Goal: Task Accomplishment & Management: Use online tool/utility

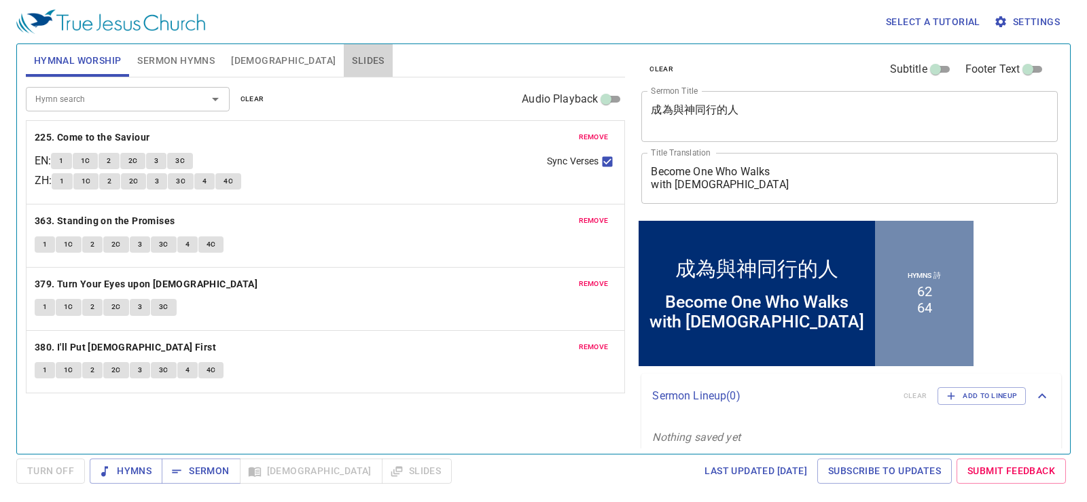
click at [344, 51] on button "Slides" at bounding box center [368, 60] width 48 height 33
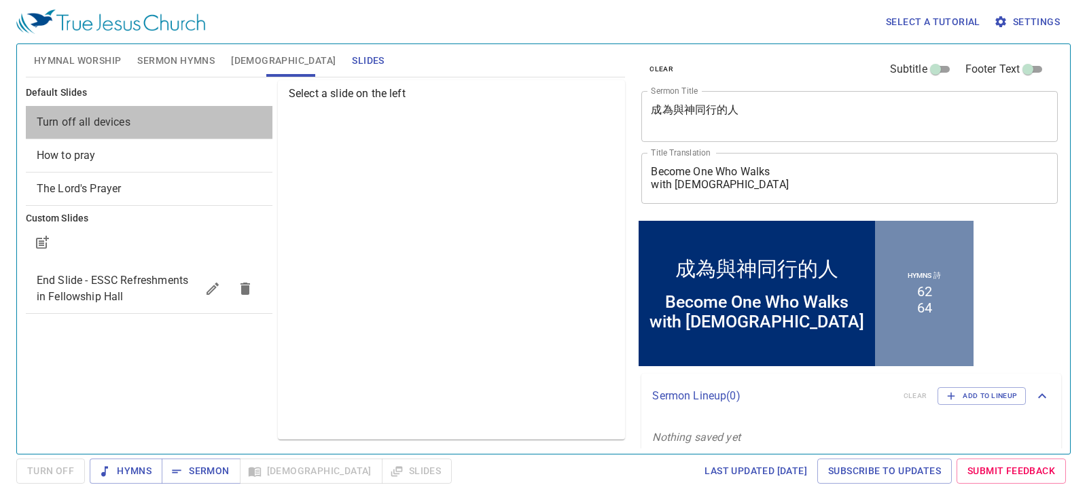
click at [118, 111] on div "Turn off all devices" at bounding box center [149, 122] width 247 height 33
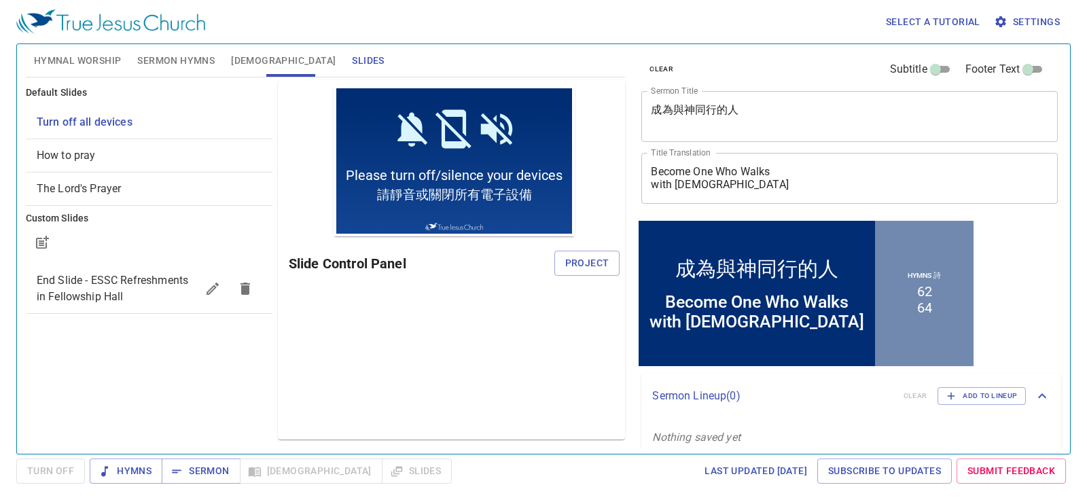
click at [587, 262] on span "Project" at bounding box center [587, 263] width 44 height 17
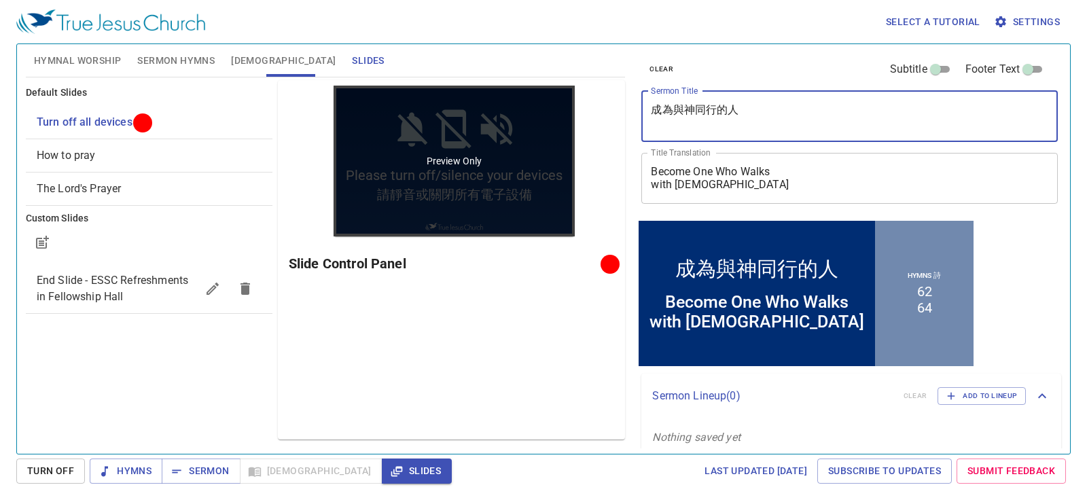
drag, startPoint x: 767, startPoint y: 107, endPoint x: 443, endPoint y: 163, distance: 328.3
click at [446, 165] on div "Hymnal Worship Sermon Hymns Bible Slides Hymn search Hymn search clear Audio Pl…" at bounding box center [543, 244] width 1047 height 410
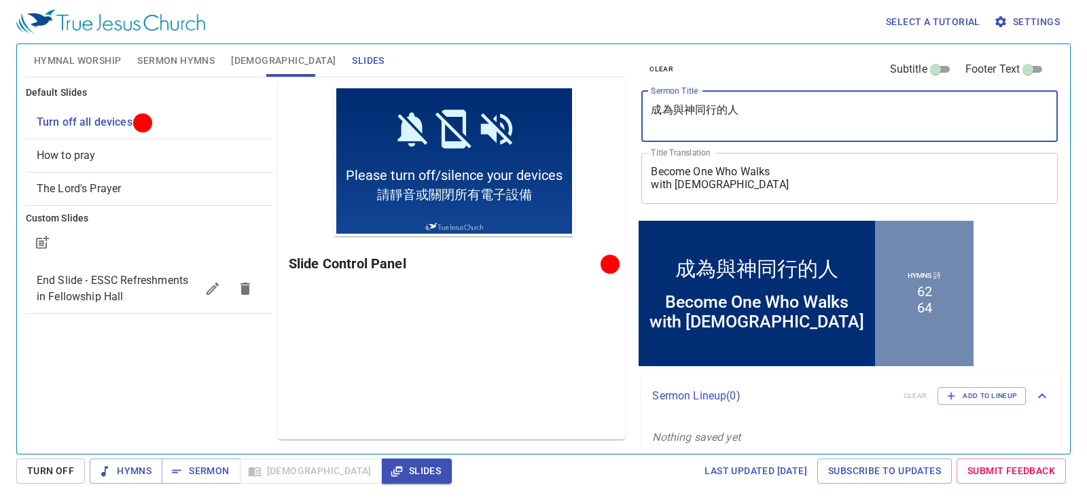
paste textarea "Our Father in Heaven, Hallowed Be Your Name" (我們在天上的父, 願人都尊祢的名為聖"
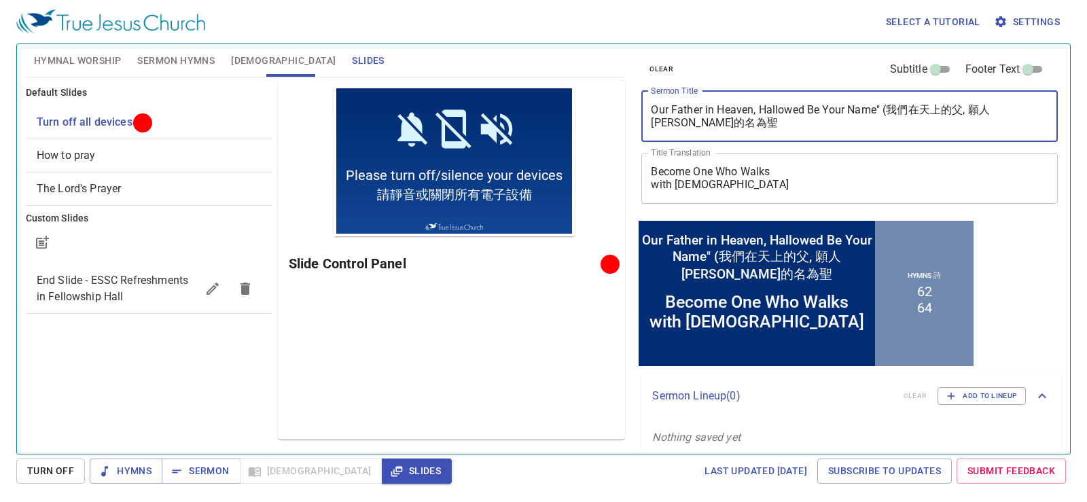
click at [886, 108] on textarea "Our Father in Heaven, Hallowed Be Your Name" (我們在天上的父, 願人都尊祢的名為聖" at bounding box center [850, 116] width 398 height 26
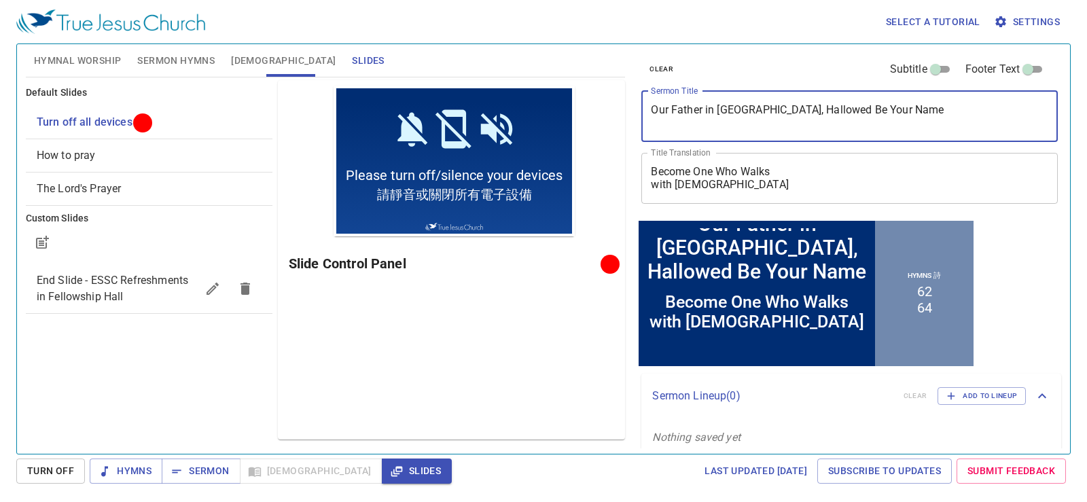
type textarea "Our Father in [GEOGRAPHIC_DATA], Hallowed Be Your Name"
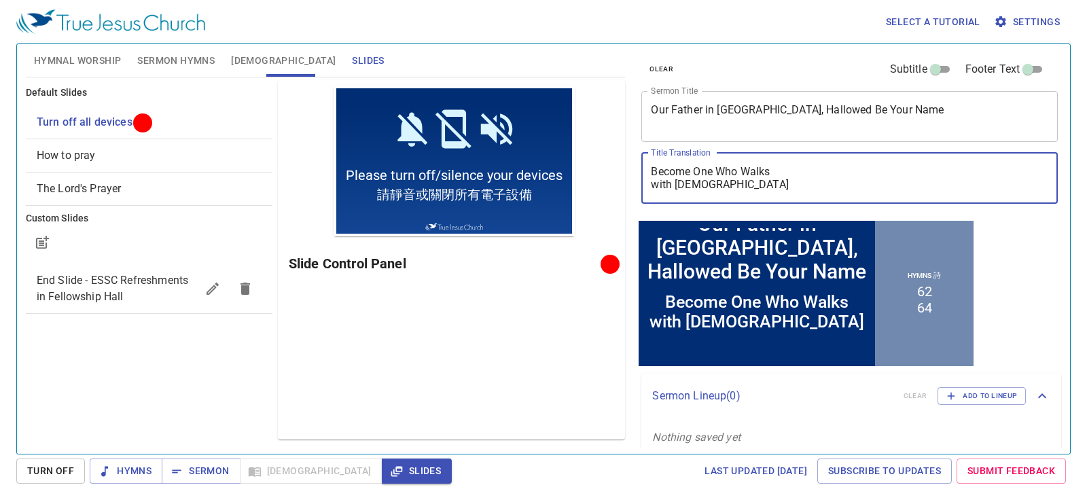
paste textarea "我們在天上的父, 願人[PERSON_NAME]的名為[DEMOGRAPHIC_DATA]"
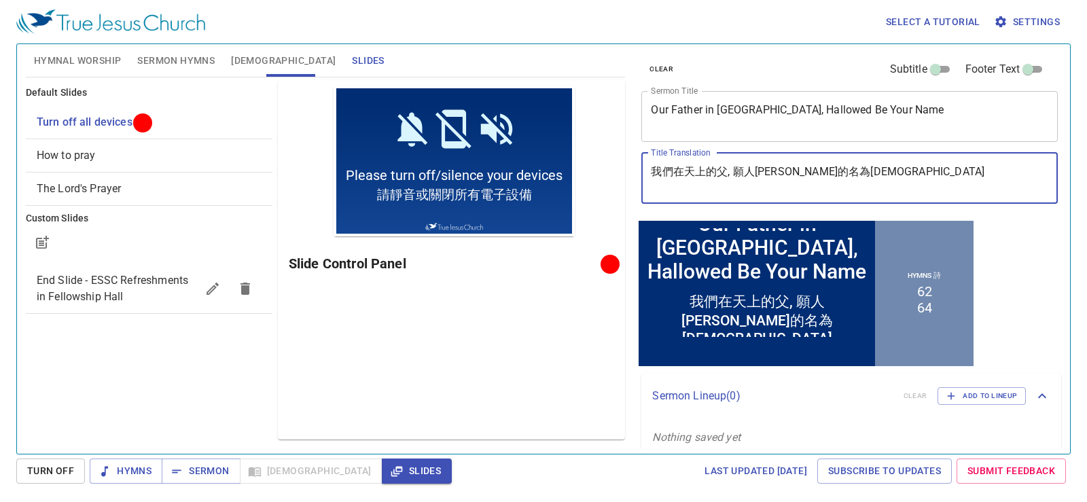
type textarea "我們在天上的父, 願人[PERSON_NAME]的名為[DEMOGRAPHIC_DATA]"
click at [177, 52] on span "Sermon Hymns" at bounding box center [175, 60] width 77 height 17
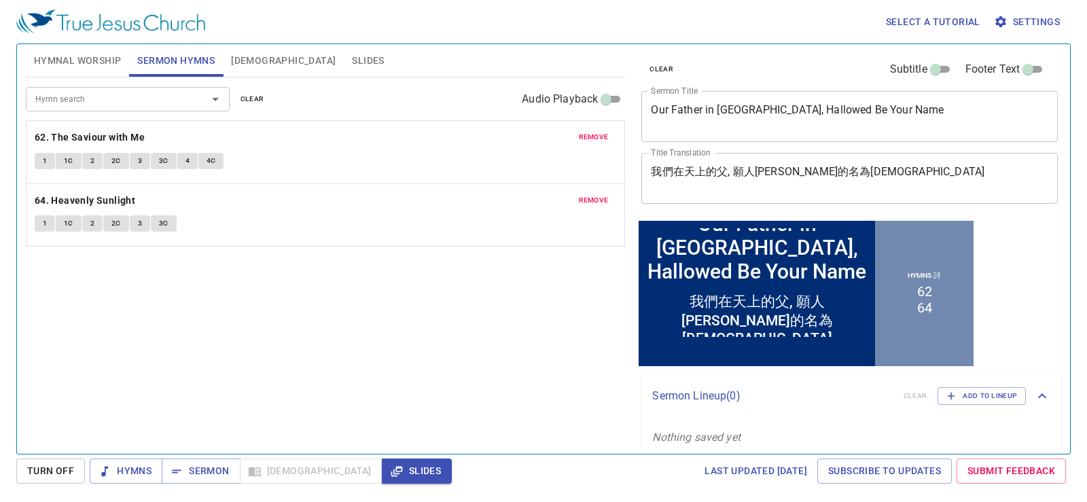
click at [593, 133] on span "remove" at bounding box center [594, 137] width 30 height 12
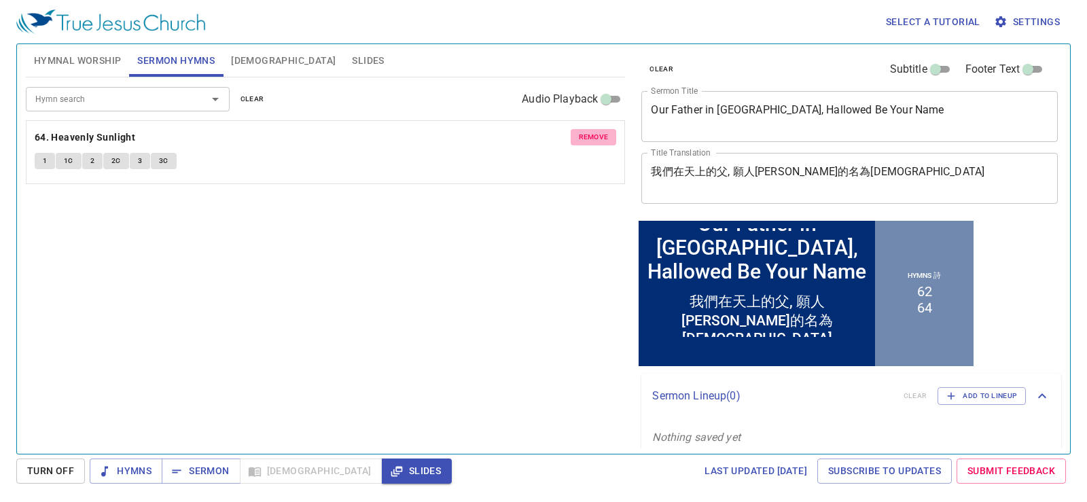
click at [593, 133] on span "remove" at bounding box center [594, 137] width 30 height 12
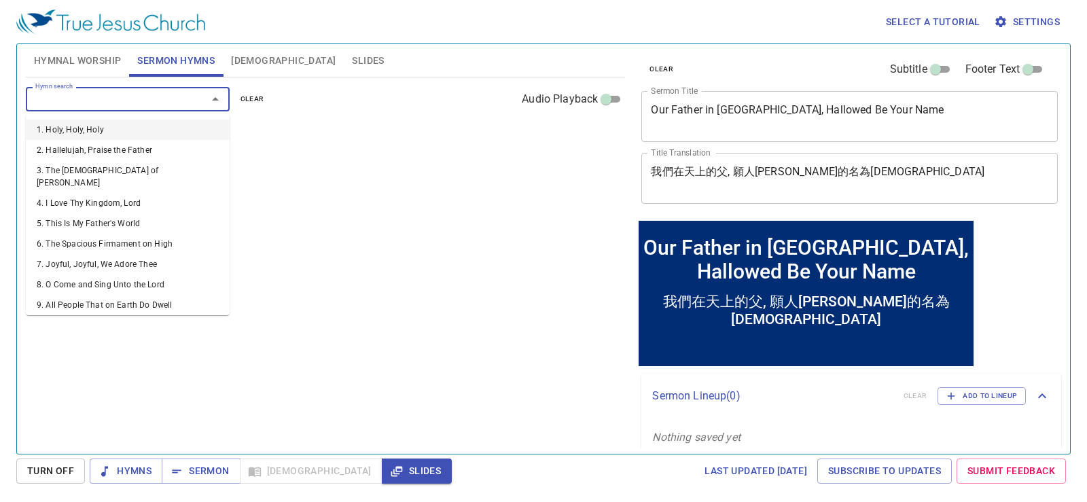
click at [180, 101] on input "Hymn search" at bounding box center [108, 99] width 156 height 16
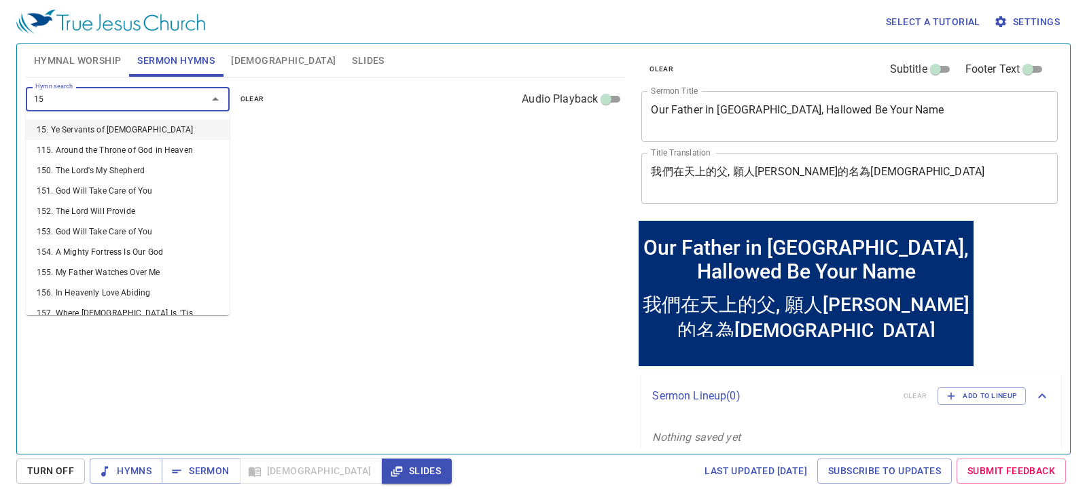
type input "155"
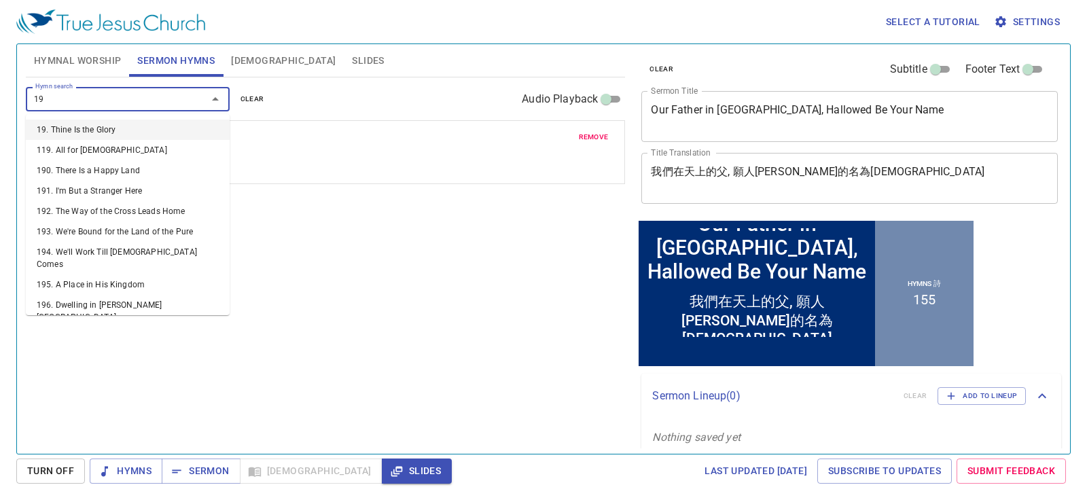
type input "1"
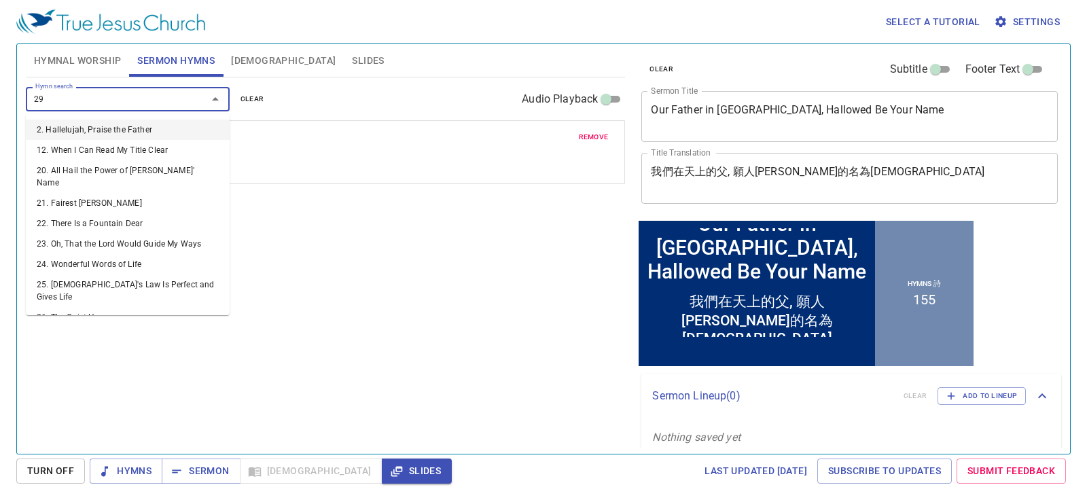
type input "297"
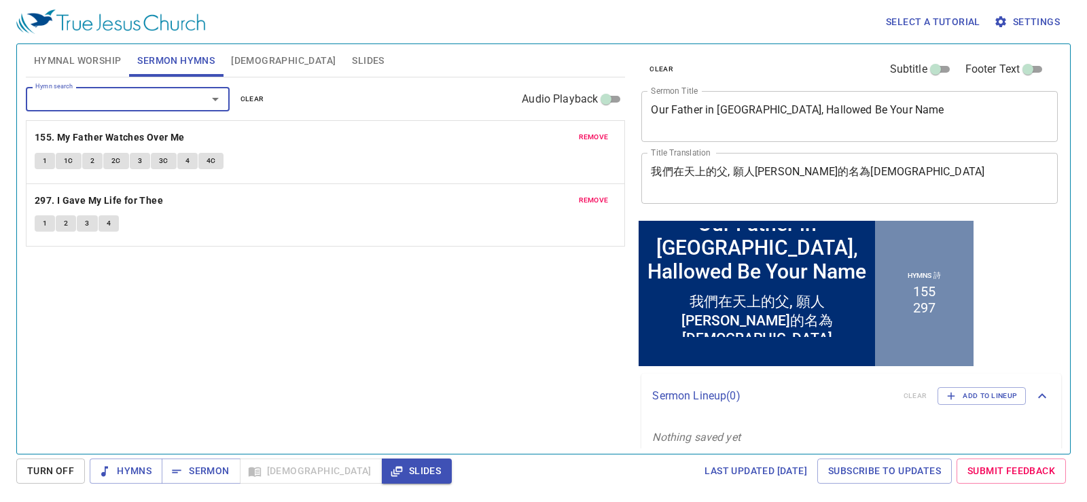
click at [581, 192] on button "remove" at bounding box center [594, 200] width 46 height 16
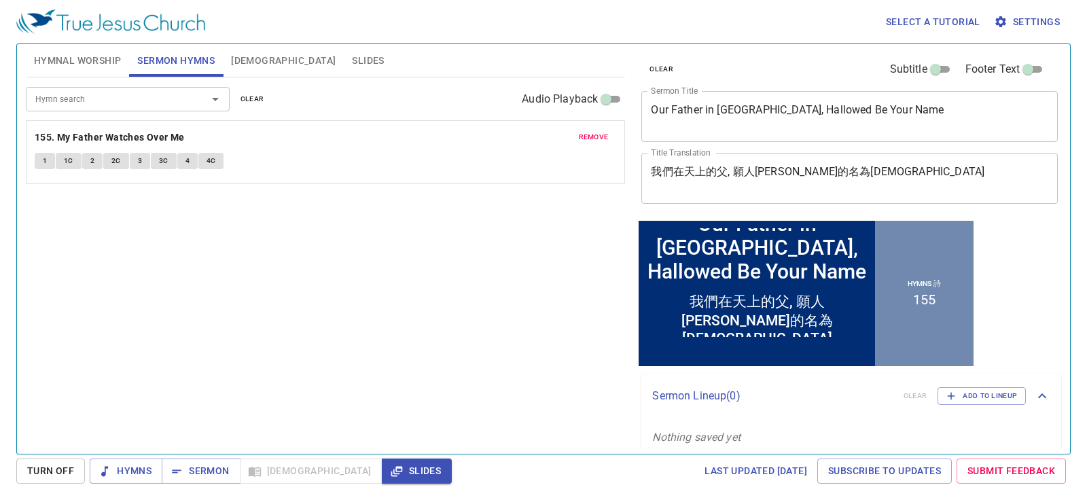
click at [155, 94] on input "Hymn search" at bounding box center [108, 99] width 156 height 16
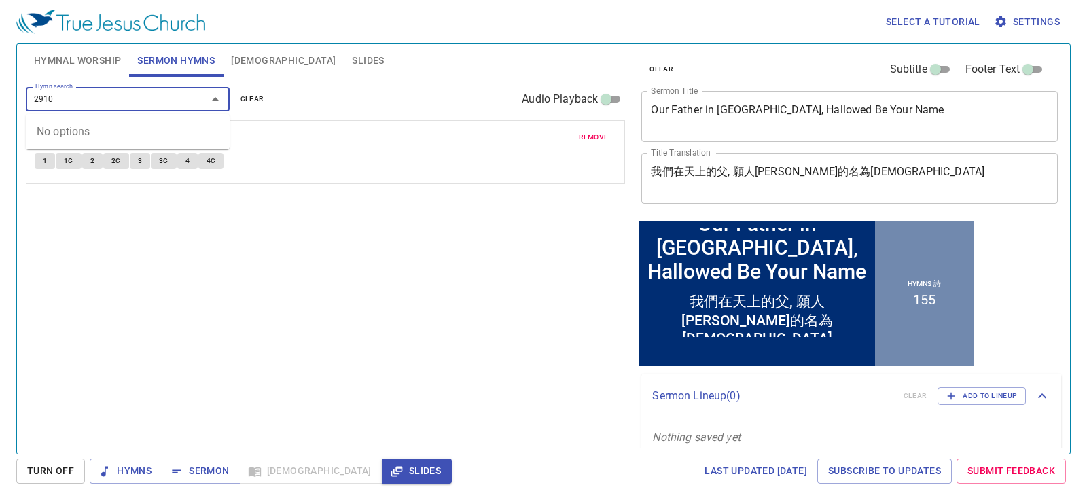
type input "291"
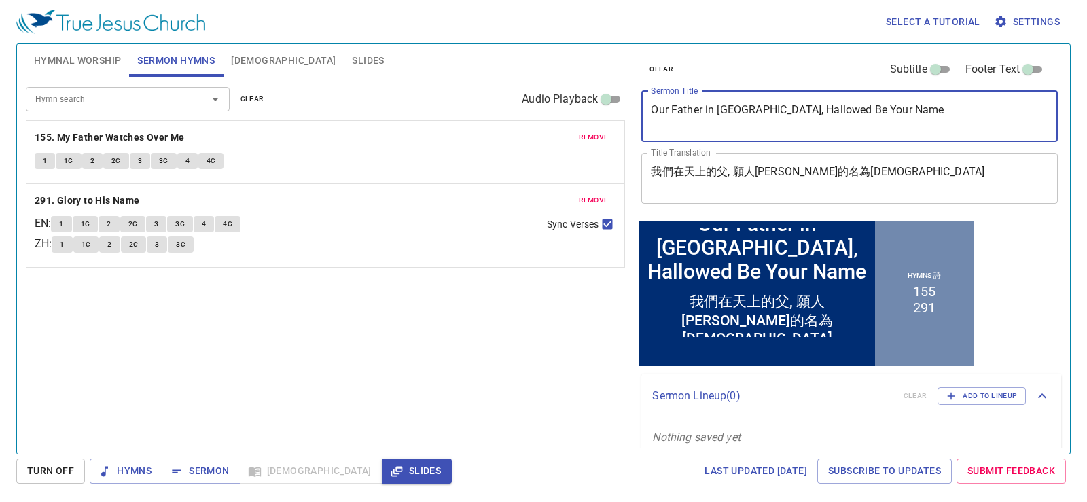
drag, startPoint x: 680, startPoint y: 134, endPoint x: 304, endPoint y: 194, distance: 380.7
click at [304, 194] on div "Hymnal Worship Sermon Hymns Bible Slides Hymn search Hymn search clear Audio Pl…" at bounding box center [543, 244] width 1047 height 410
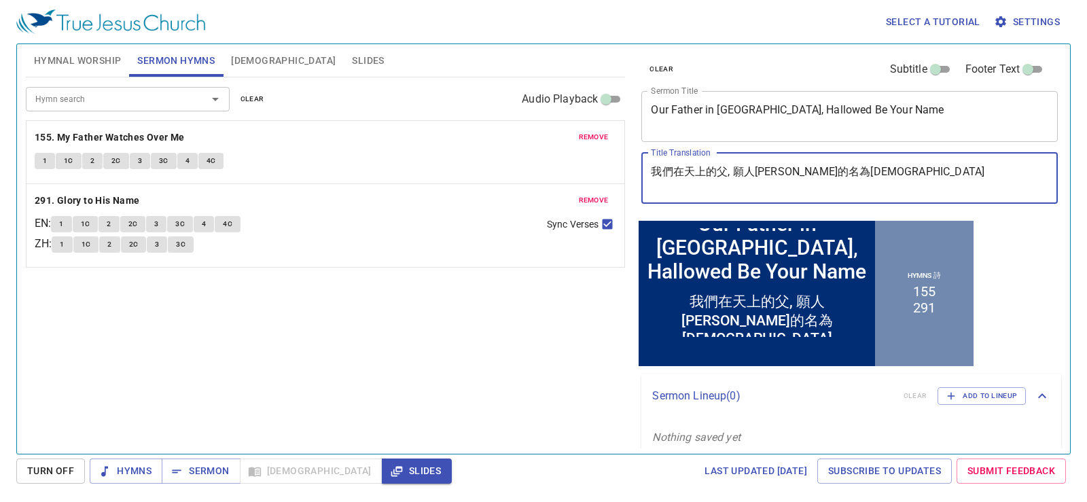
drag, startPoint x: 849, startPoint y: 186, endPoint x: 484, endPoint y: 205, distance: 365.5
click at [484, 205] on div "Hymnal Worship Sermon Hymns Bible Slides Hymn search Hymn search clear Audio Pl…" at bounding box center [543, 244] width 1047 height 410
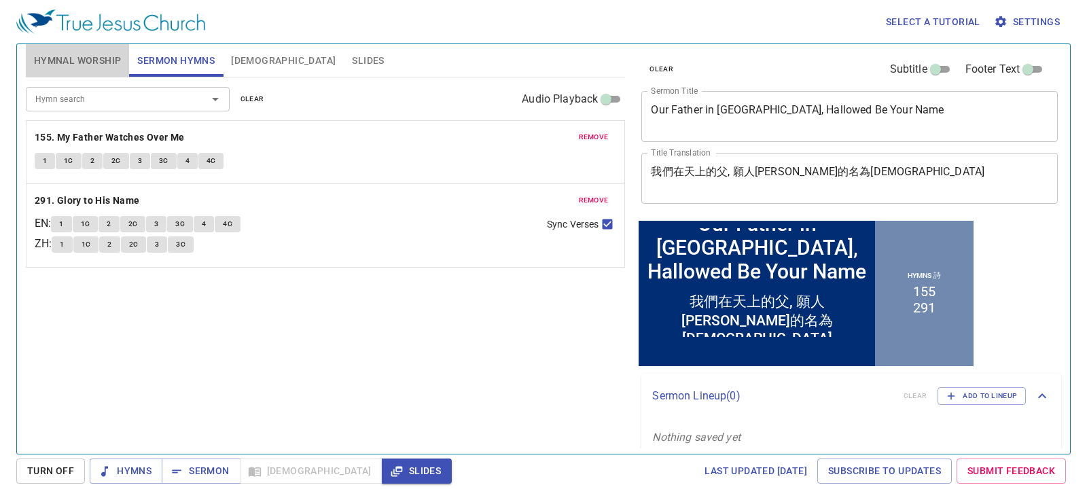
click at [86, 52] on span "Hymnal Worship" at bounding box center [78, 60] width 88 height 17
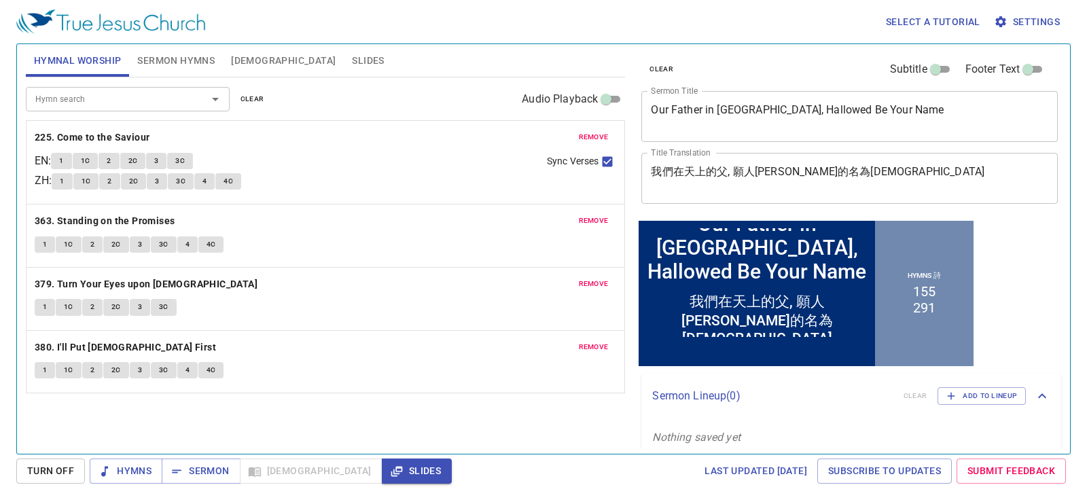
click at [595, 139] on span "remove" at bounding box center [594, 137] width 30 height 12
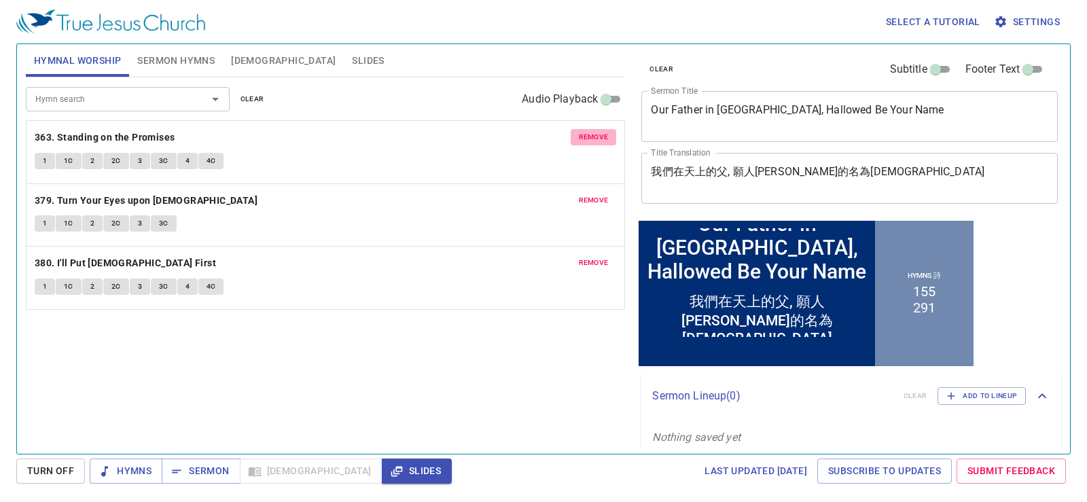
click at [595, 139] on span "remove" at bounding box center [594, 137] width 30 height 12
click at [595, 194] on span "remove" at bounding box center [594, 200] width 30 height 12
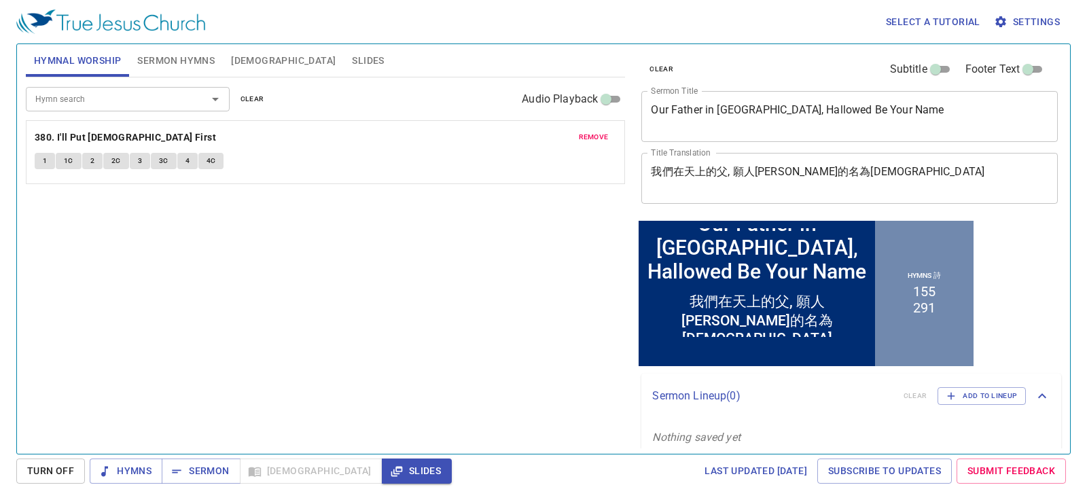
click at [595, 139] on span "remove" at bounding box center [594, 137] width 30 height 12
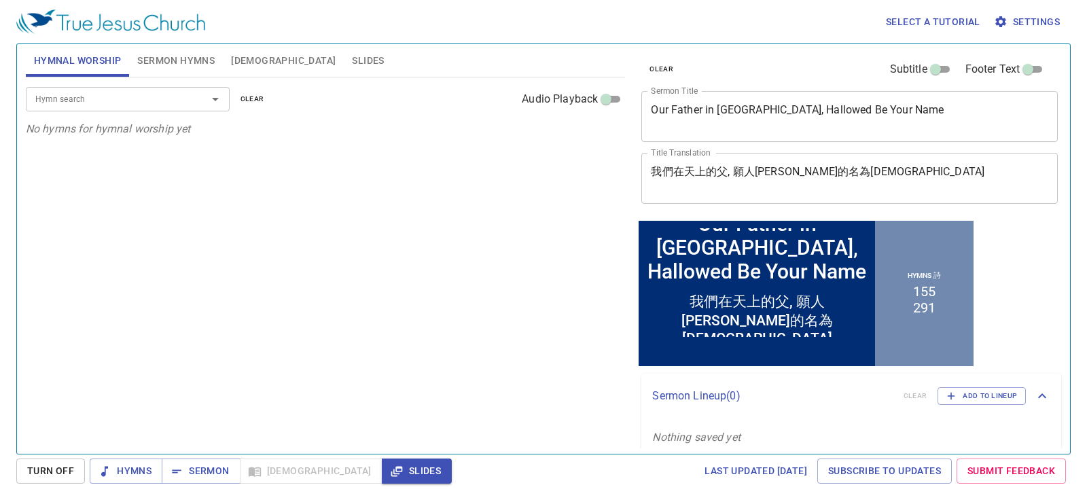
click at [156, 90] on div "Hymn search" at bounding box center [128, 99] width 204 height 24
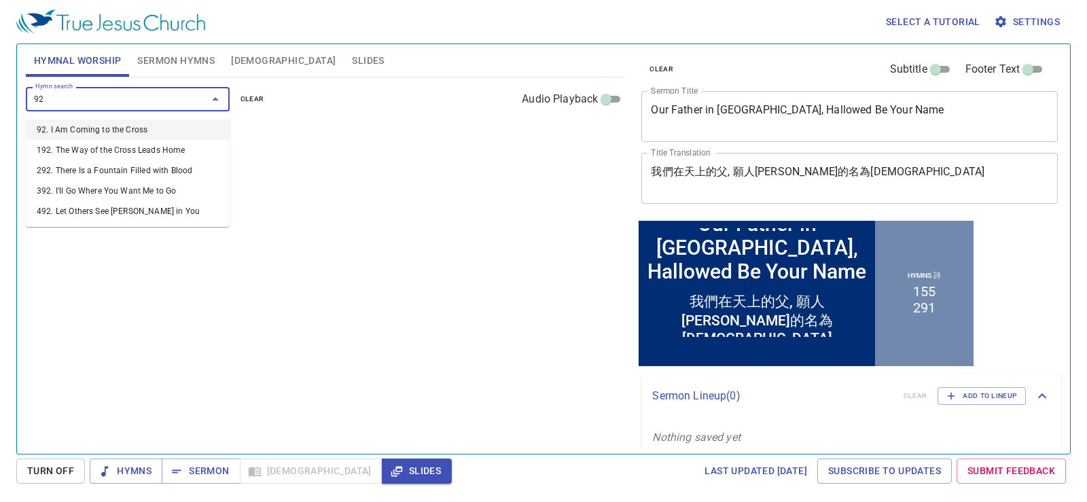
type input "9"
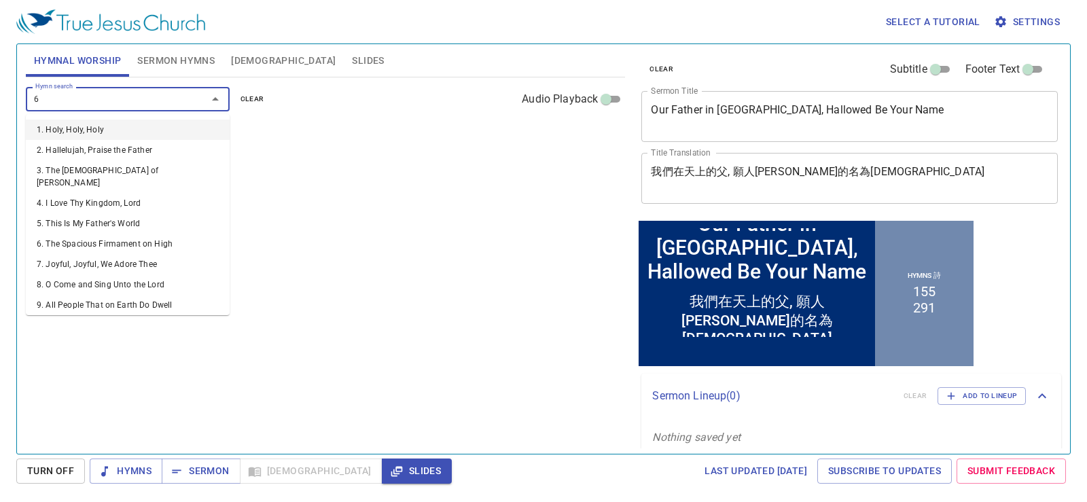
type input "62"
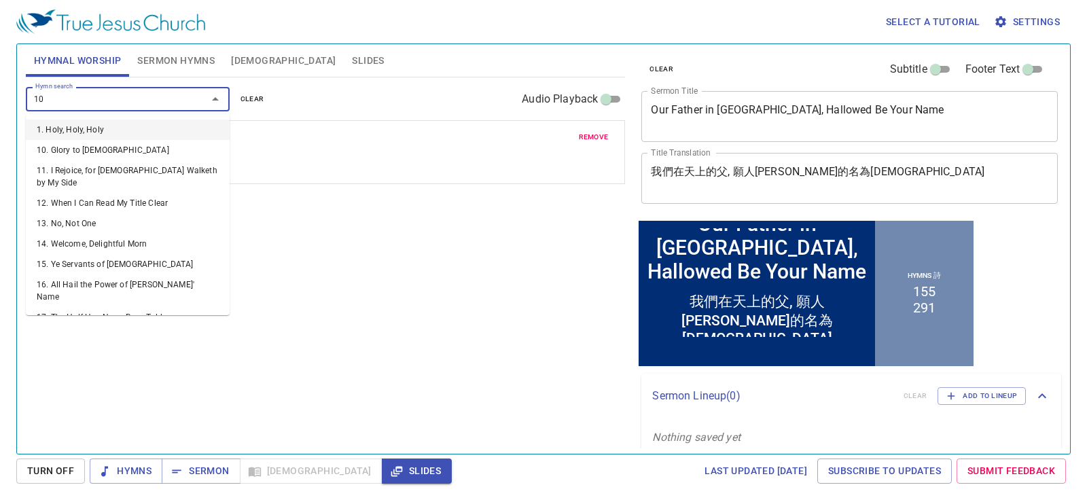
type input "106"
type input "159"
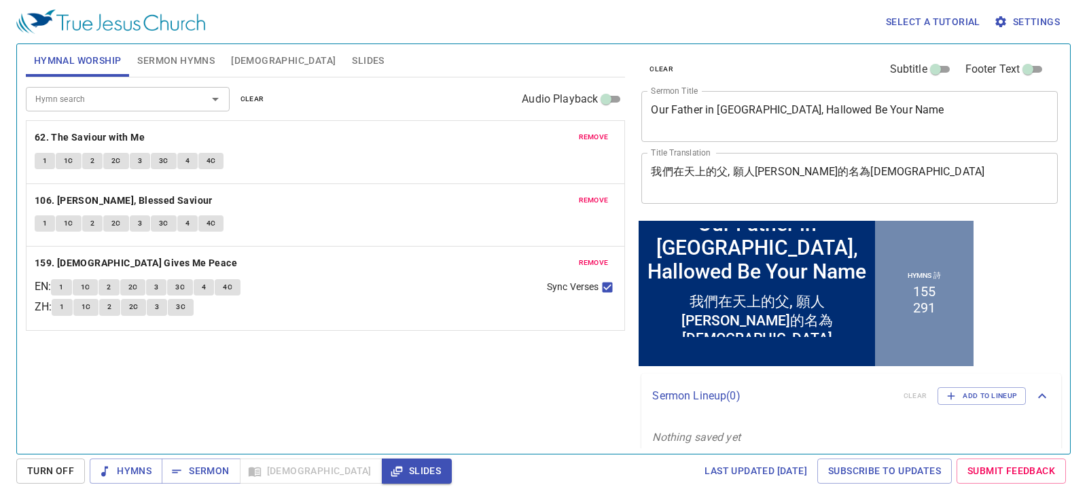
click at [527, 387] on div "Hymn search Hymn search clear Audio Playback remove 62. The Saviour with Me 1 1…" at bounding box center [326, 259] width 600 height 365
click at [184, 59] on span "Sermon Hymns" at bounding box center [175, 60] width 77 height 17
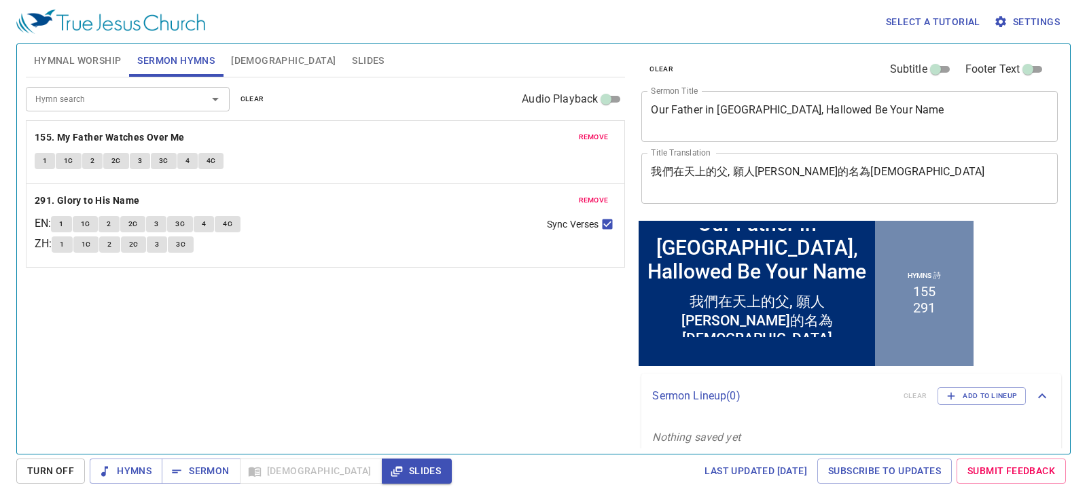
click at [110, 60] on span "Hymnal Worship" at bounding box center [78, 60] width 88 height 17
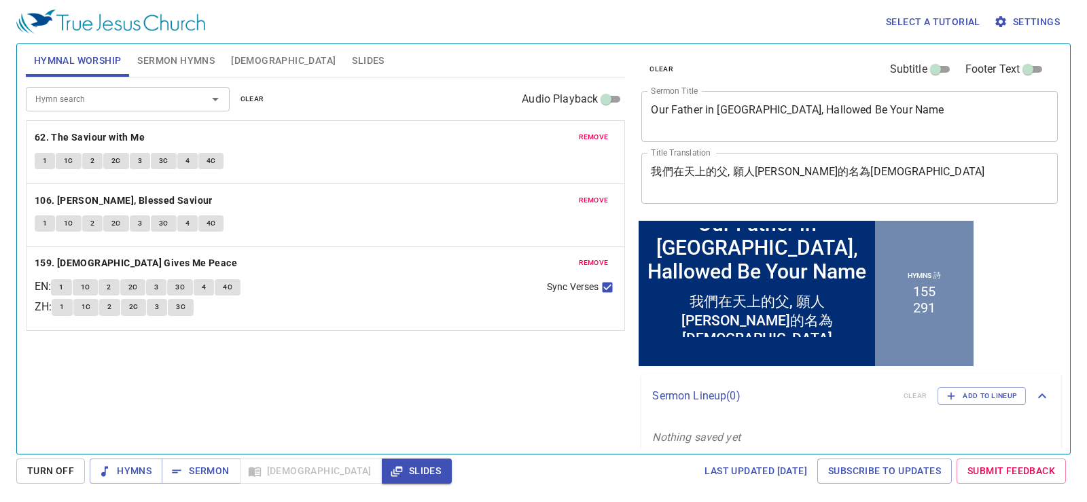
drag, startPoint x: 110, startPoint y: 60, endPoint x: 353, endPoint y: 29, distance: 244.6
click at [353, 29] on div "Select a tutorial Settings" at bounding box center [540, 21] width 1049 height 43
click at [57, 476] on span "Turn Off" at bounding box center [50, 471] width 47 height 17
click at [179, 52] on span "Sermon Hymns" at bounding box center [175, 60] width 77 height 17
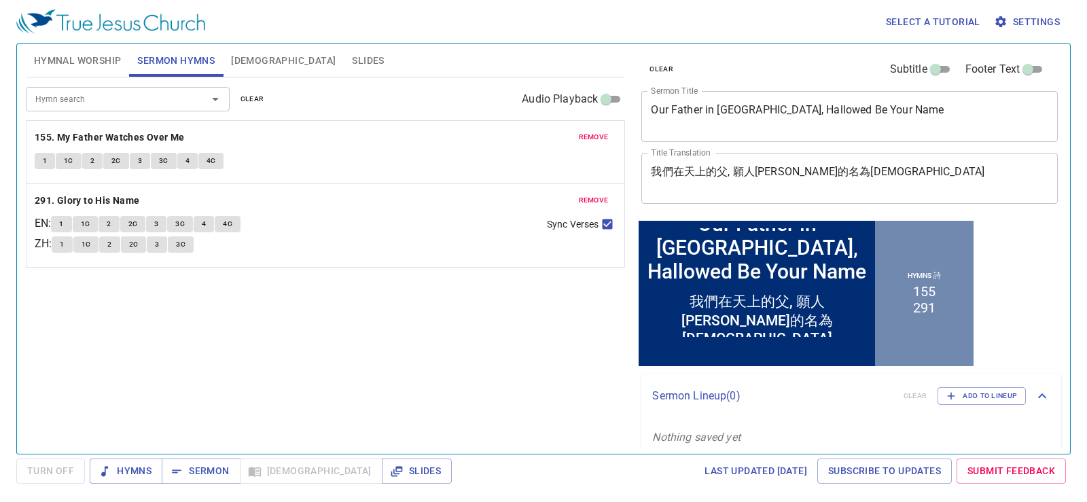
click at [134, 456] on div "Select a tutorial Settings Hymnal Worship Sermon Hymns Bible Slides Hymn search…" at bounding box center [543, 251] width 1087 height 502
click at [130, 468] on span "Hymns" at bounding box center [126, 471] width 51 height 17
click at [184, 332] on div "Hymn search Hymn search clear Audio Playback remove 155. My Father Watches Over…" at bounding box center [326, 259] width 600 height 365
click at [248, 60] on span "[DEMOGRAPHIC_DATA]" at bounding box center [283, 60] width 105 height 17
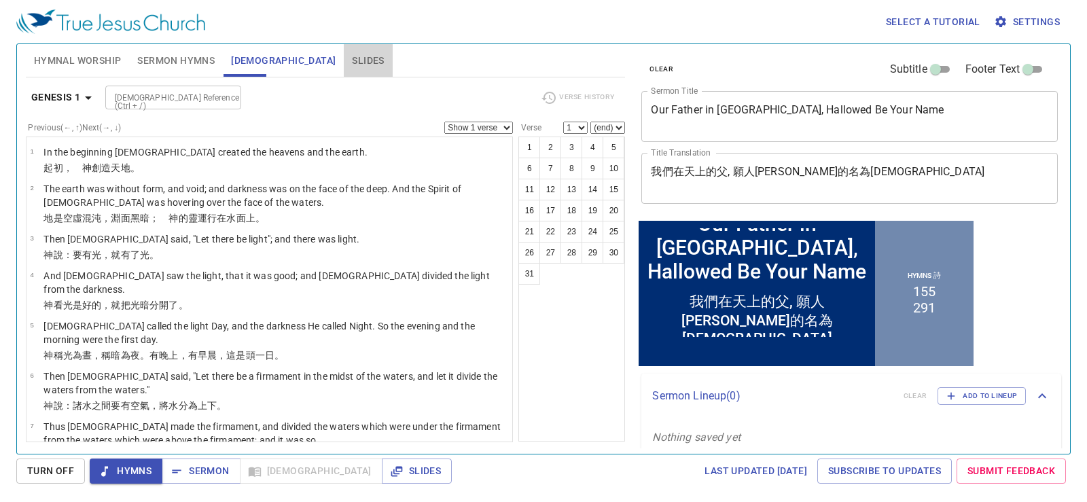
click at [344, 50] on button "Slides" at bounding box center [368, 60] width 48 height 33
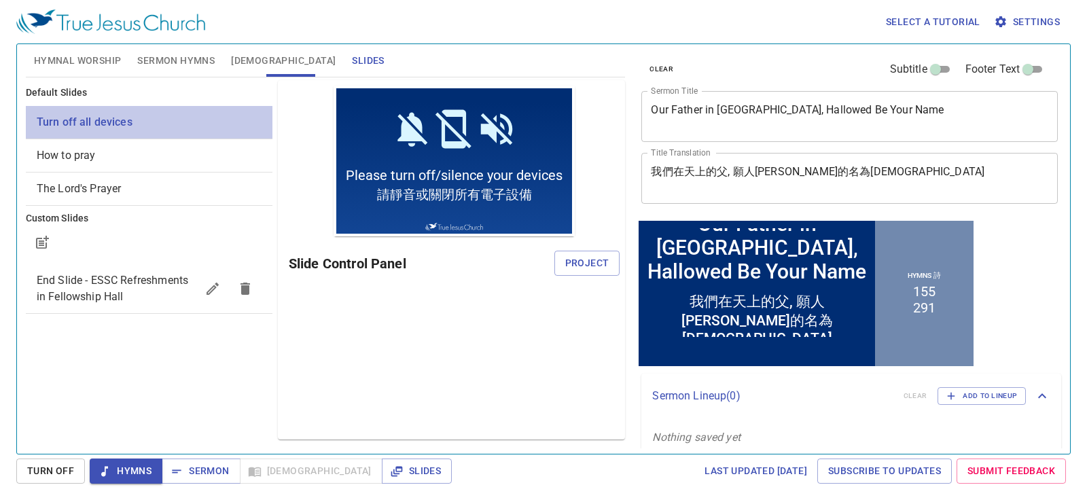
click at [82, 116] on span "Turn off all devices" at bounding box center [85, 122] width 96 height 13
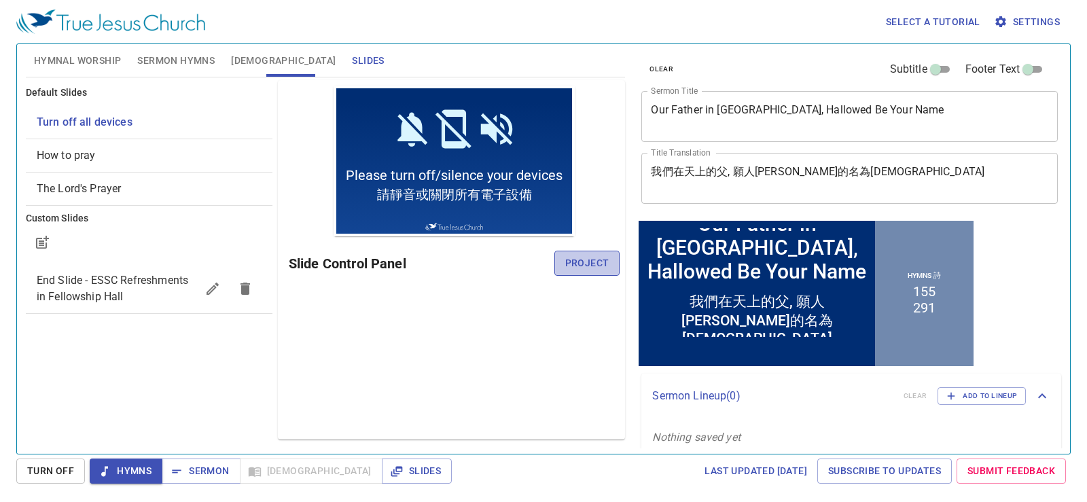
click at [591, 268] on span "Project" at bounding box center [587, 263] width 44 height 17
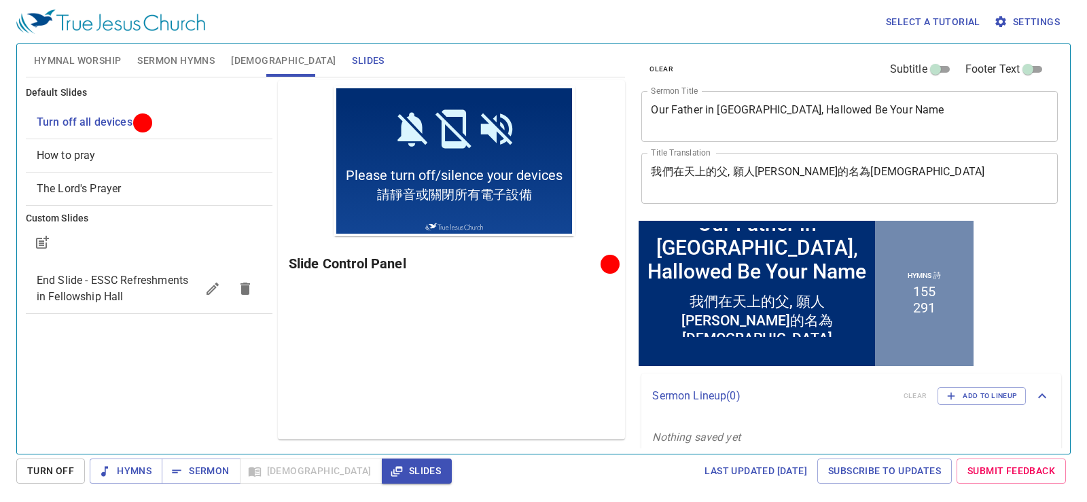
click at [162, 417] on div "Default Slides Turn off all devices How to pray The Lord's Prayer Custom Slides…" at bounding box center [149, 259] width 252 height 365
click at [116, 468] on span "Hymns" at bounding box center [126, 471] width 51 height 17
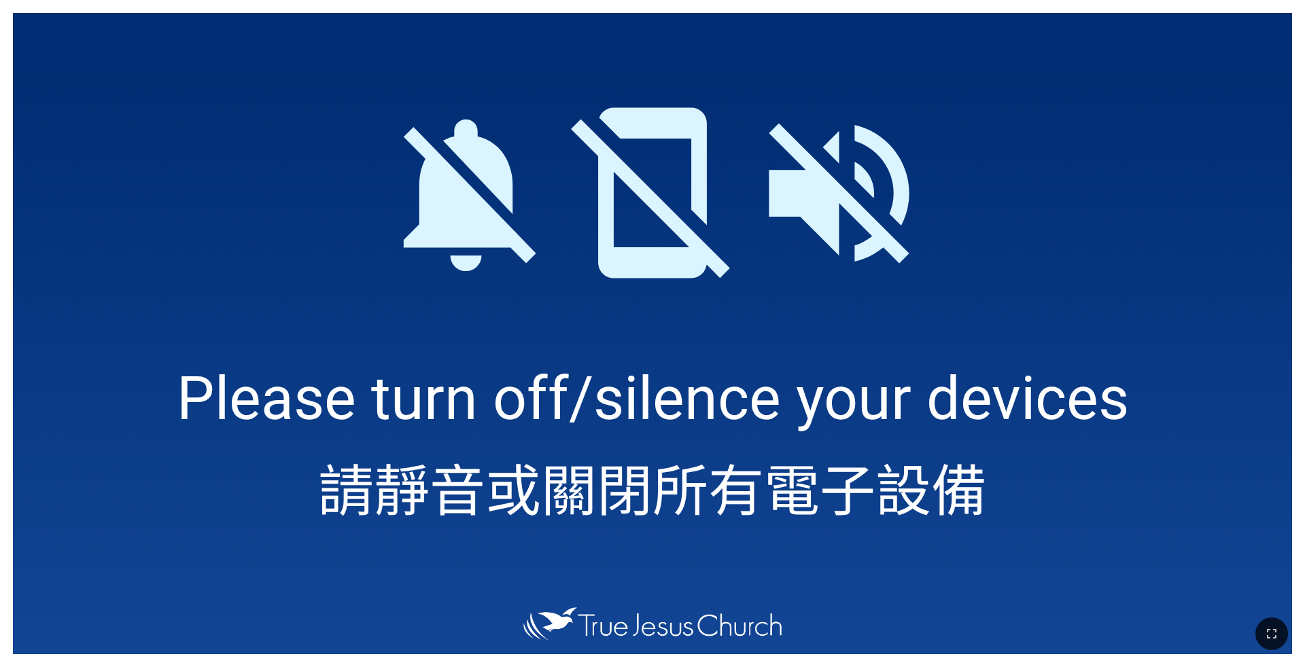
click at [1048, 512] on div "請靜音或關閉所有電子設備" at bounding box center [652, 486] width 1279 height 93
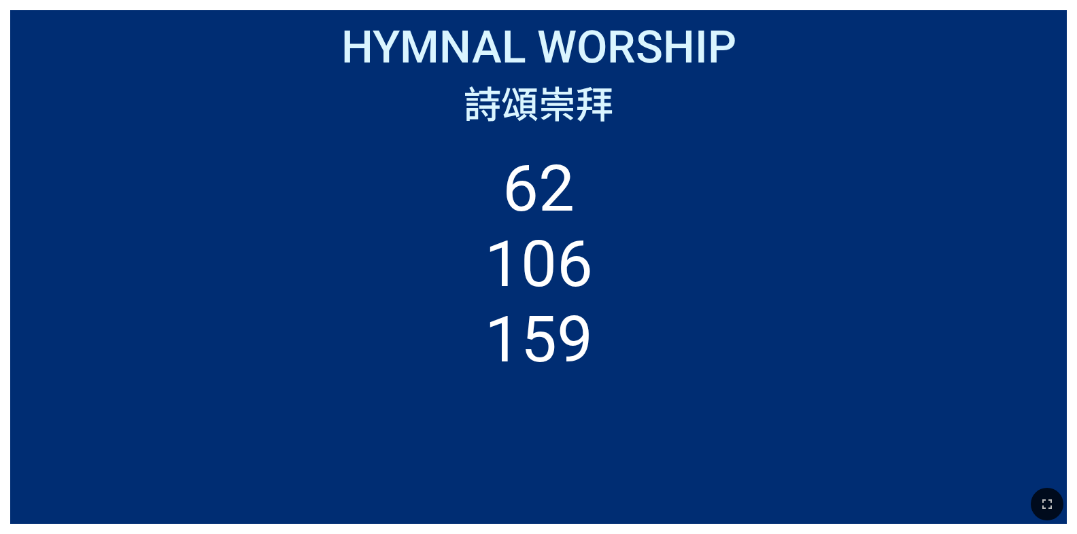
drag, startPoint x: 1042, startPoint y: 500, endPoint x: 1047, endPoint y: 545, distance: 45.2
click at [1042, 500] on icon "button" at bounding box center [1046, 504] width 16 height 16
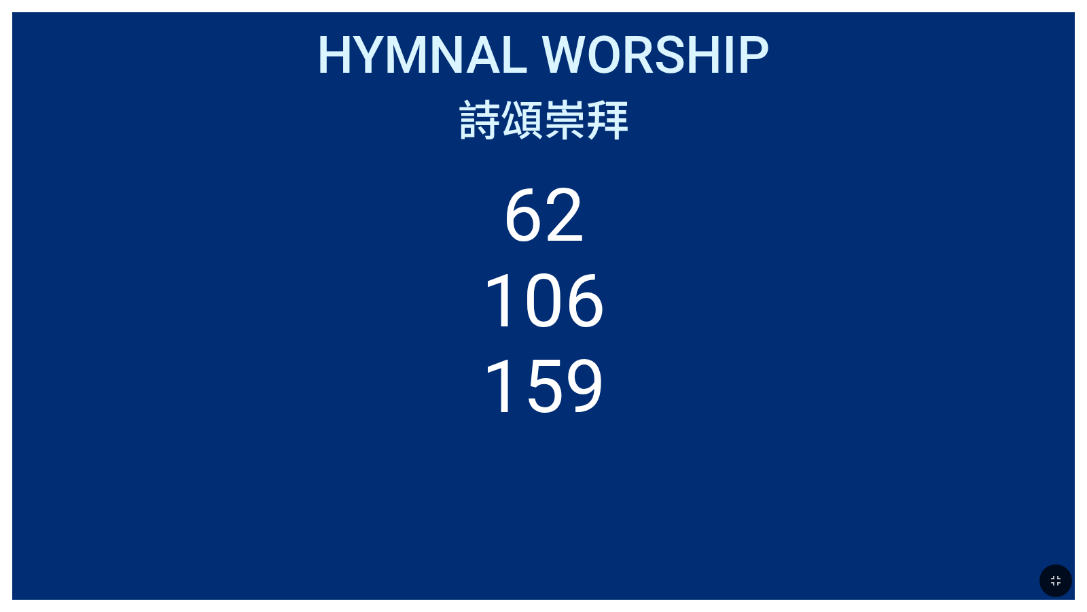
click at [741, 151] on div "62 106 159" at bounding box center [543, 367] width 1038 height 439
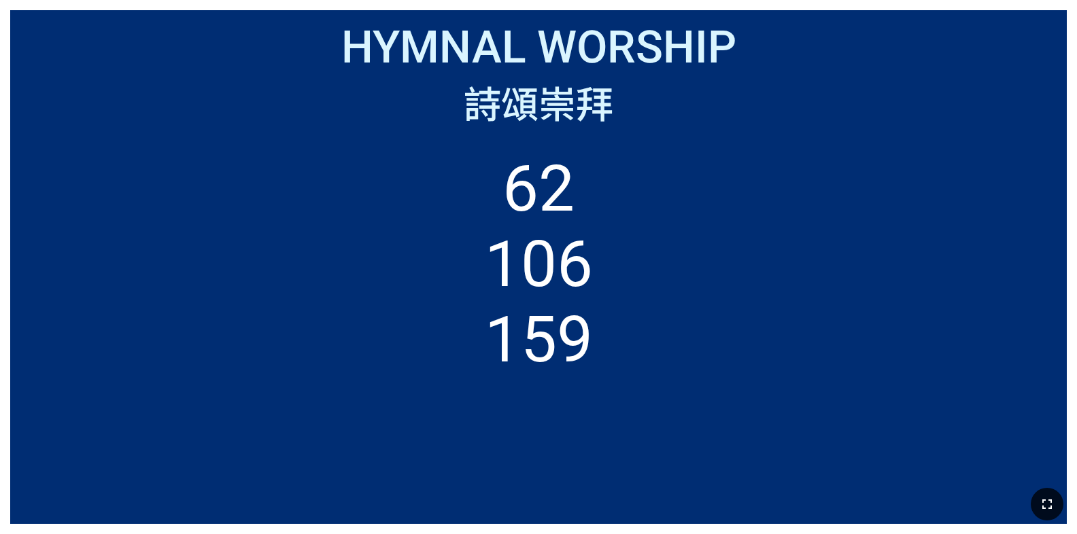
click at [1051, 514] on button "button" at bounding box center [1046, 504] width 33 height 33
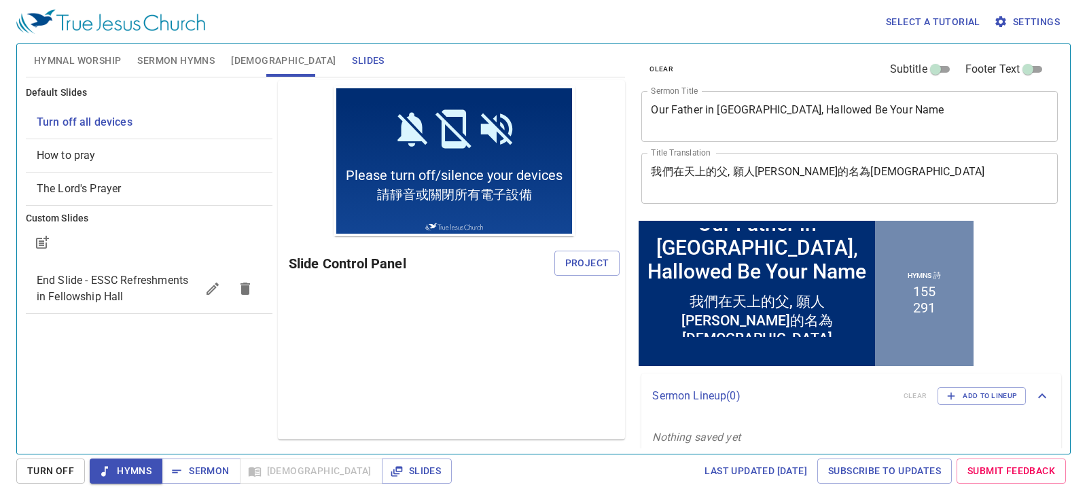
click at [107, 58] on span "Hymnal Worship" at bounding box center [78, 60] width 88 height 17
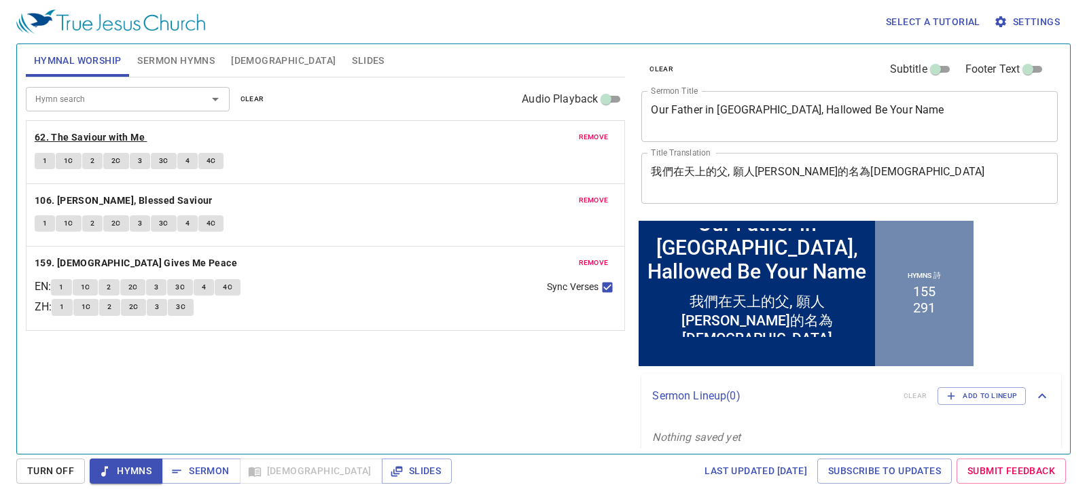
click at [87, 138] on b "62. The Saviour with Me" at bounding box center [90, 137] width 110 height 17
click at [41, 159] on button "1" at bounding box center [45, 161] width 20 height 16
click at [399, 407] on div "Hymn search Hymn search clear Audio Playback remove 62. The Saviour with Me 1 1…" at bounding box center [326, 259] width 600 height 365
click at [284, 410] on div "Hymn search Hymn search clear Audio Playback remove 62. The Saviour with Me 1 1…" at bounding box center [326, 259] width 600 height 365
click at [390, 83] on div "Hymn search Hymn search clear Audio Playback" at bounding box center [326, 98] width 600 height 43
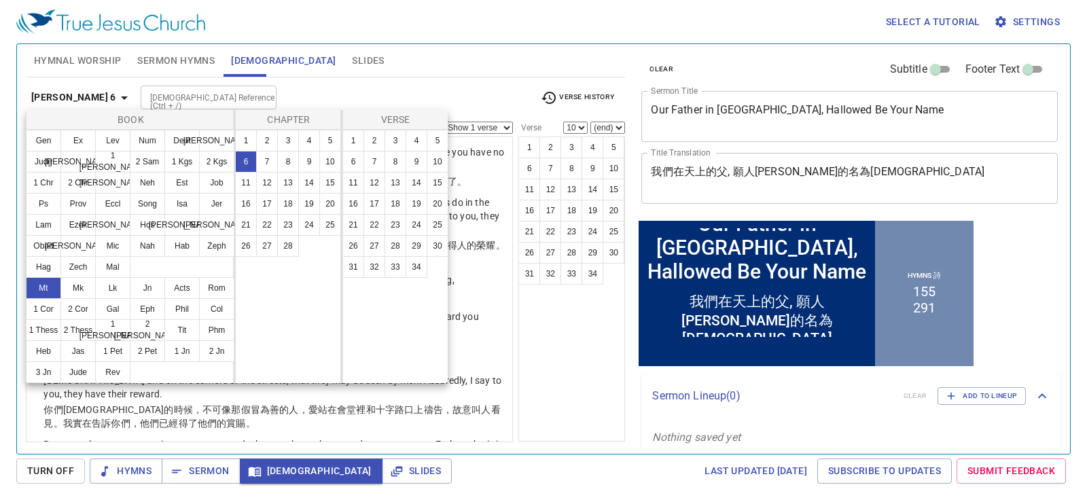
click at [304, 157] on button "9" at bounding box center [309, 162] width 22 height 22
click at [419, 158] on button "9" at bounding box center [417, 162] width 22 height 22
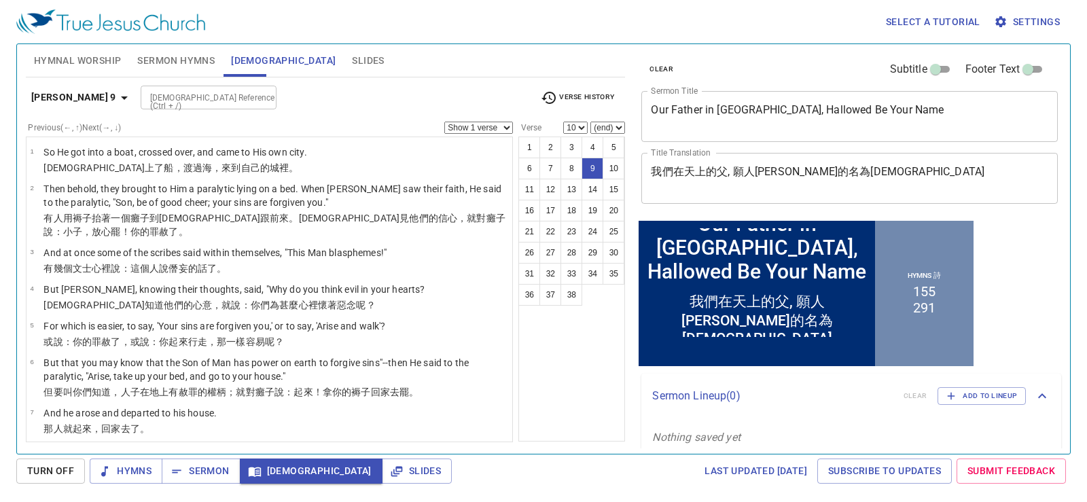
select select "9"
